Goal: Information Seeking & Learning: Understand process/instructions

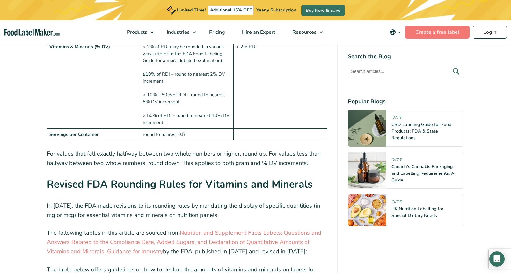
scroll to position [861, 0]
click at [78, 126] on td "Vitamins & Minerals (% DV)" at bounding box center [93, 84] width 93 height 88
drag, startPoint x: 48, startPoint y: 133, endPoint x: 189, endPoint y: 130, distance: 140.4
click at [189, 130] on tr "Servings per Container round to nearest 0.5" at bounding box center [187, 134] width 280 height 12
copy tr "Servings per Container round to nearest 0.5"
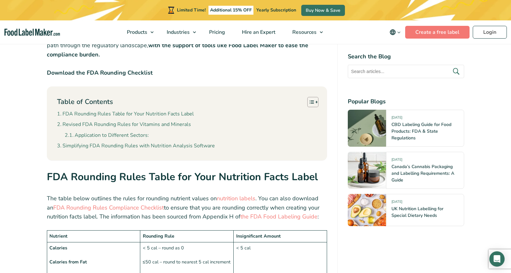
scroll to position [319, 0]
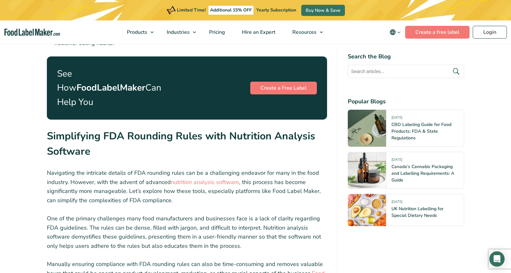
scroll to position [2074, 0]
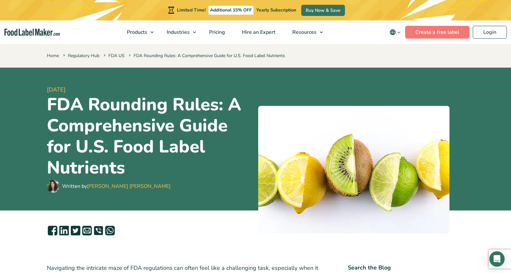
click at [400, 32] on icon "main navigation" at bounding box center [399, 32] width 5 height 5
click at [355, 58] on p "Home Regulatory Hub FDA US FDA Rounding Rules: A Comprehensive Guide for U.S. F…" at bounding box center [256, 55] width 418 height 9
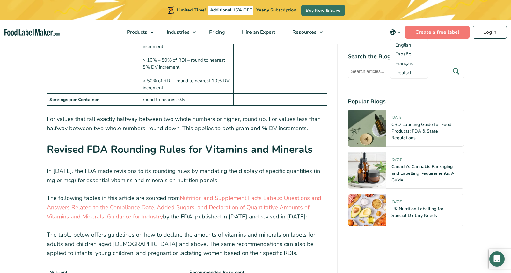
scroll to position [830, 0]
